Goal: Information Seeking & Learning: Learn about a topic

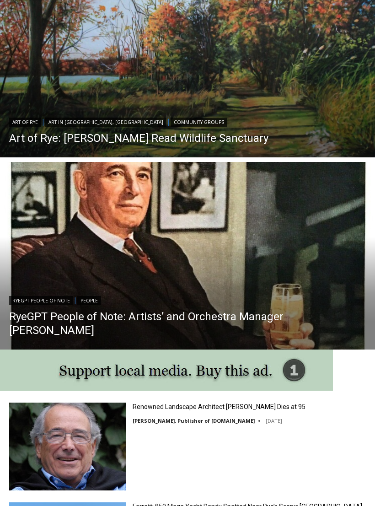
scroll to position [591, 0]
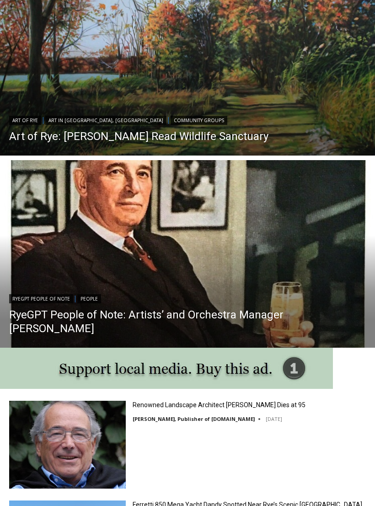
click at [320, 332] on link "RyeGPT People of Note: Artists’ and Orchestra Manager [PERSON_NAME]" at bounding box center [187, 321] width 357 height 27
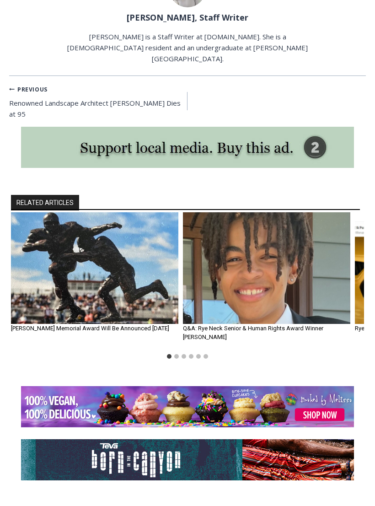
scroll to position [1406, 0]
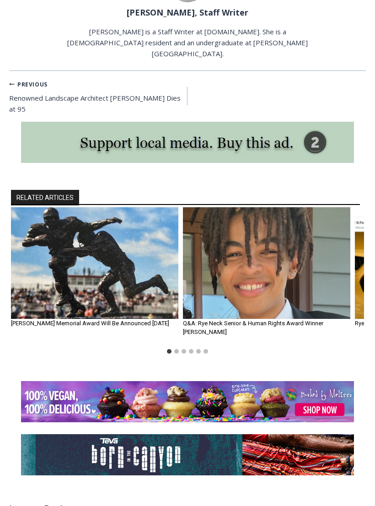
click at [43, 250] on img "1 of 6" at bounding box center [94, 264] width 167 height 112
